Goal: Obtain resource: Obtain resource

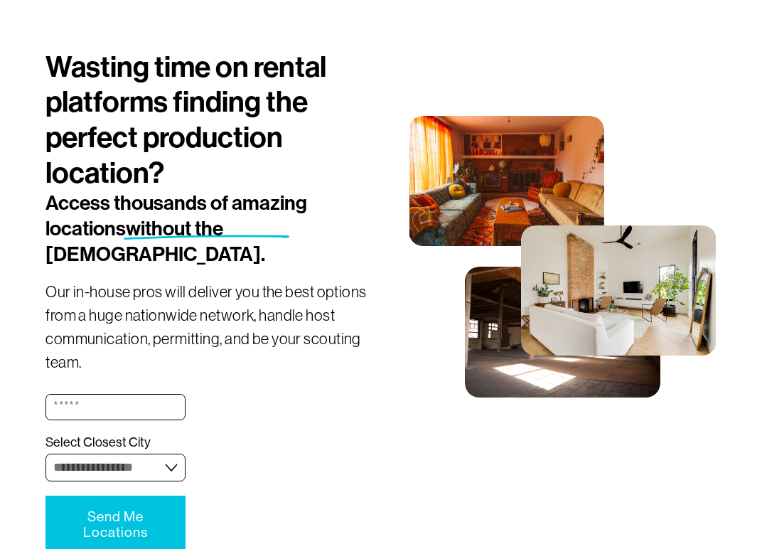
scroll to position [140, 0]
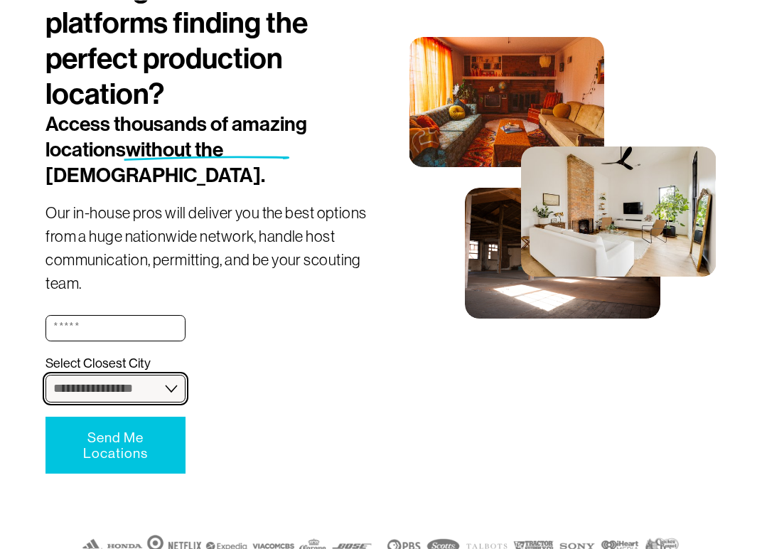
select select "**********"
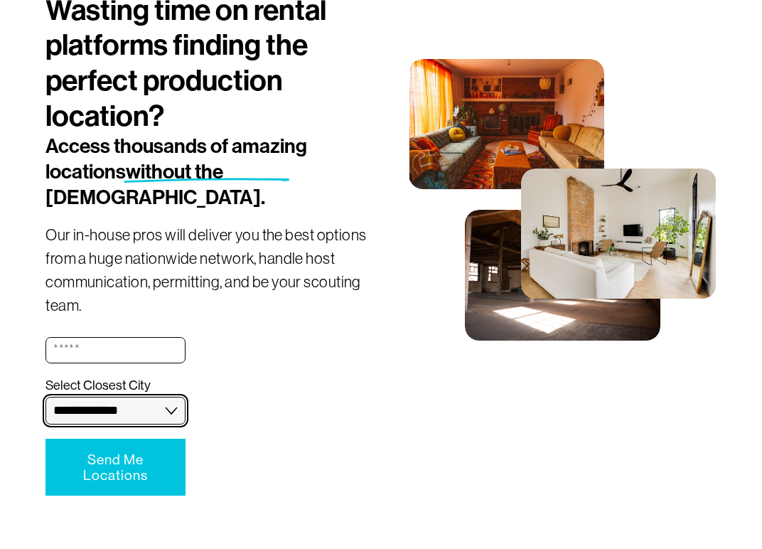
scroll to position [118, 0]
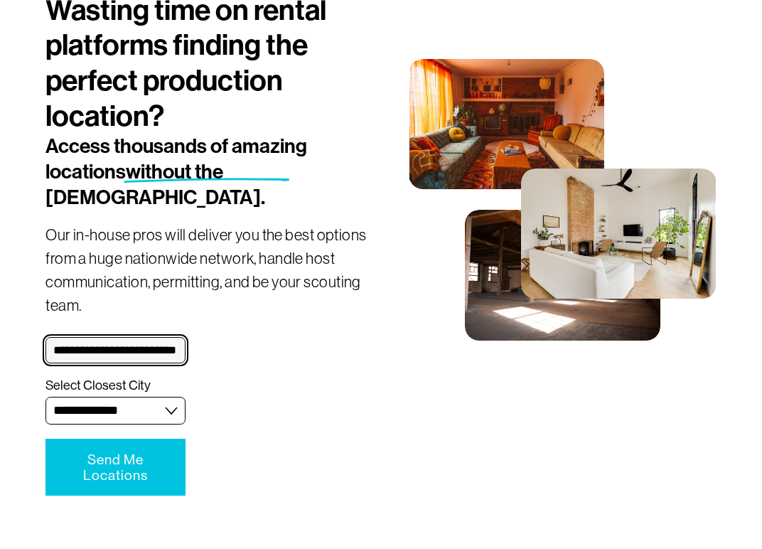
type input "**********"
click at [123, 451] on span "Send Me Locations" at bounding box center [115, 466] width 65 height 31
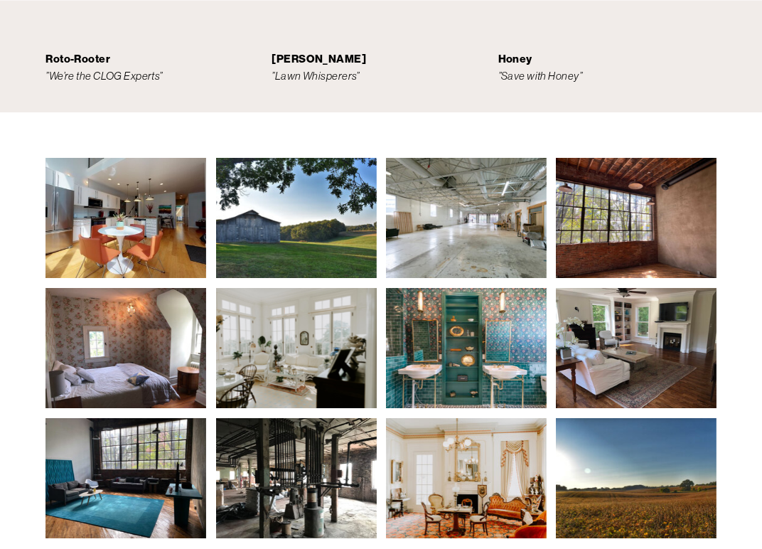
scroll to position [3089, 0]
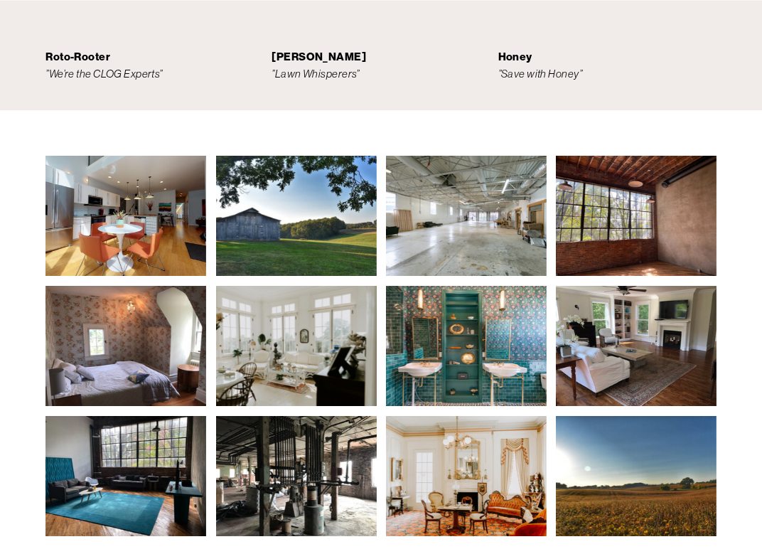
click at [24, 283] on div at bounding box center [381, 345] width 762 height 471
click at [136, 286] on img at bounding box center [126, 346] width 161 height 120
click at [124, 286] on img at bounding box center [126, 346] width 161 height 120
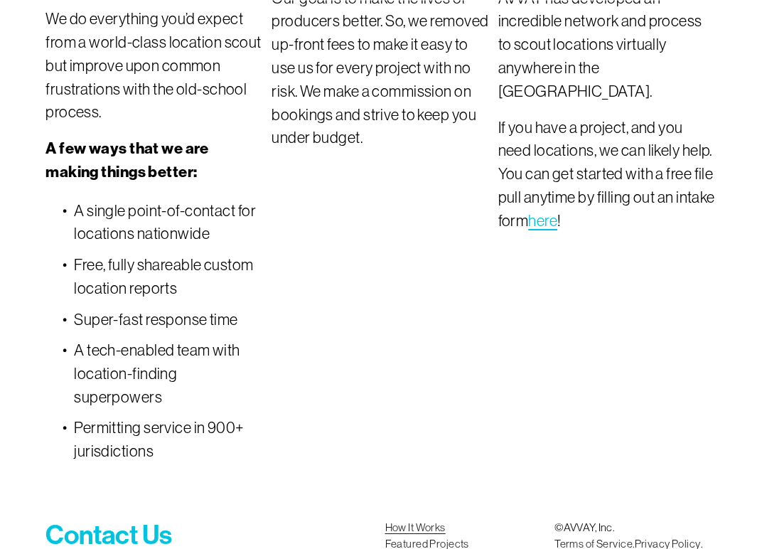
scroll to position [3844, 0]
click at [401, 518] on link "How It Works" at bounding box center [415, 526] width 60 height 16
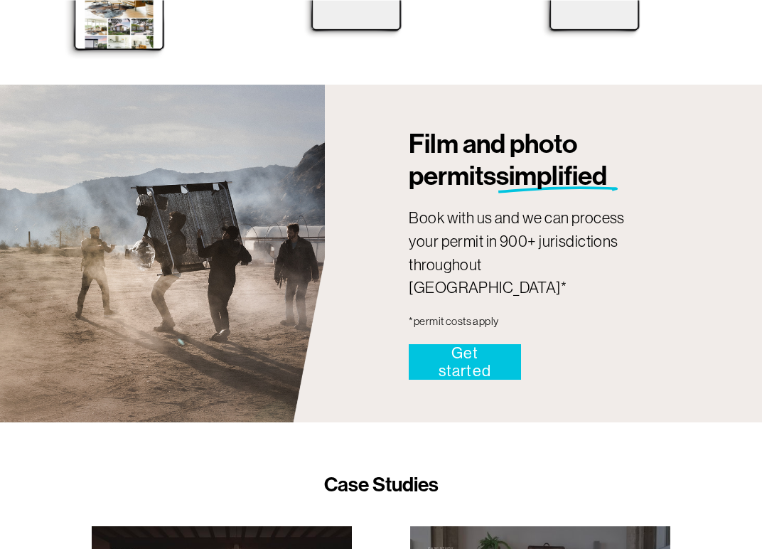
scroll to position [1354, 0]
